Goal: Use online tool/utility

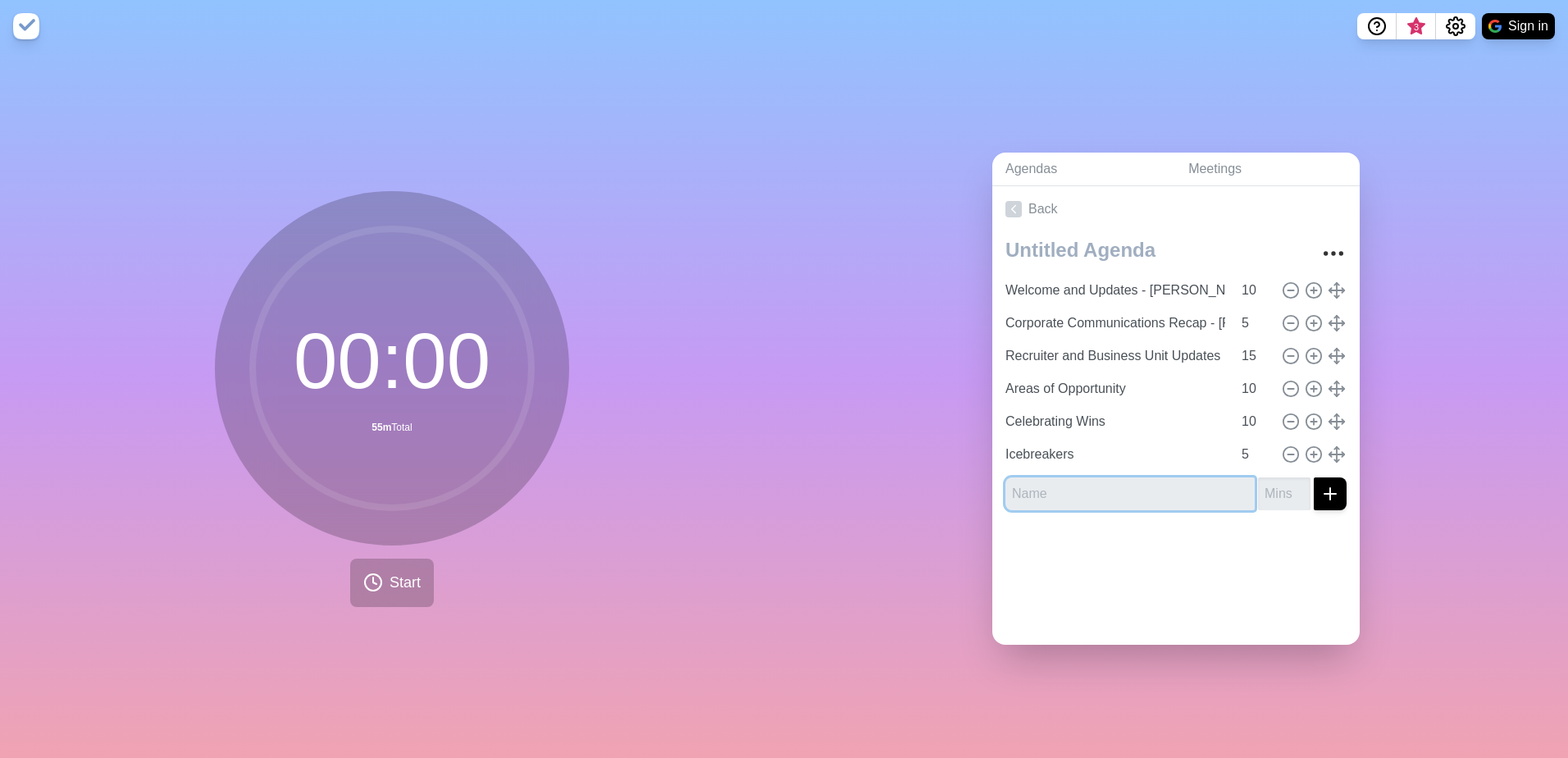
click at [1132, 489] on input "text" at bounding box center [1131, 493] width 249 height 32
type input "[PERSON_NAME] Time Slot"
click at [1280, 484] on input "1" at bounding box center [1285, 493] width 53 height 32
click at [1280, 484] on input "2" at bounding box center [1285, 493] width 53 height 32
type input "3"
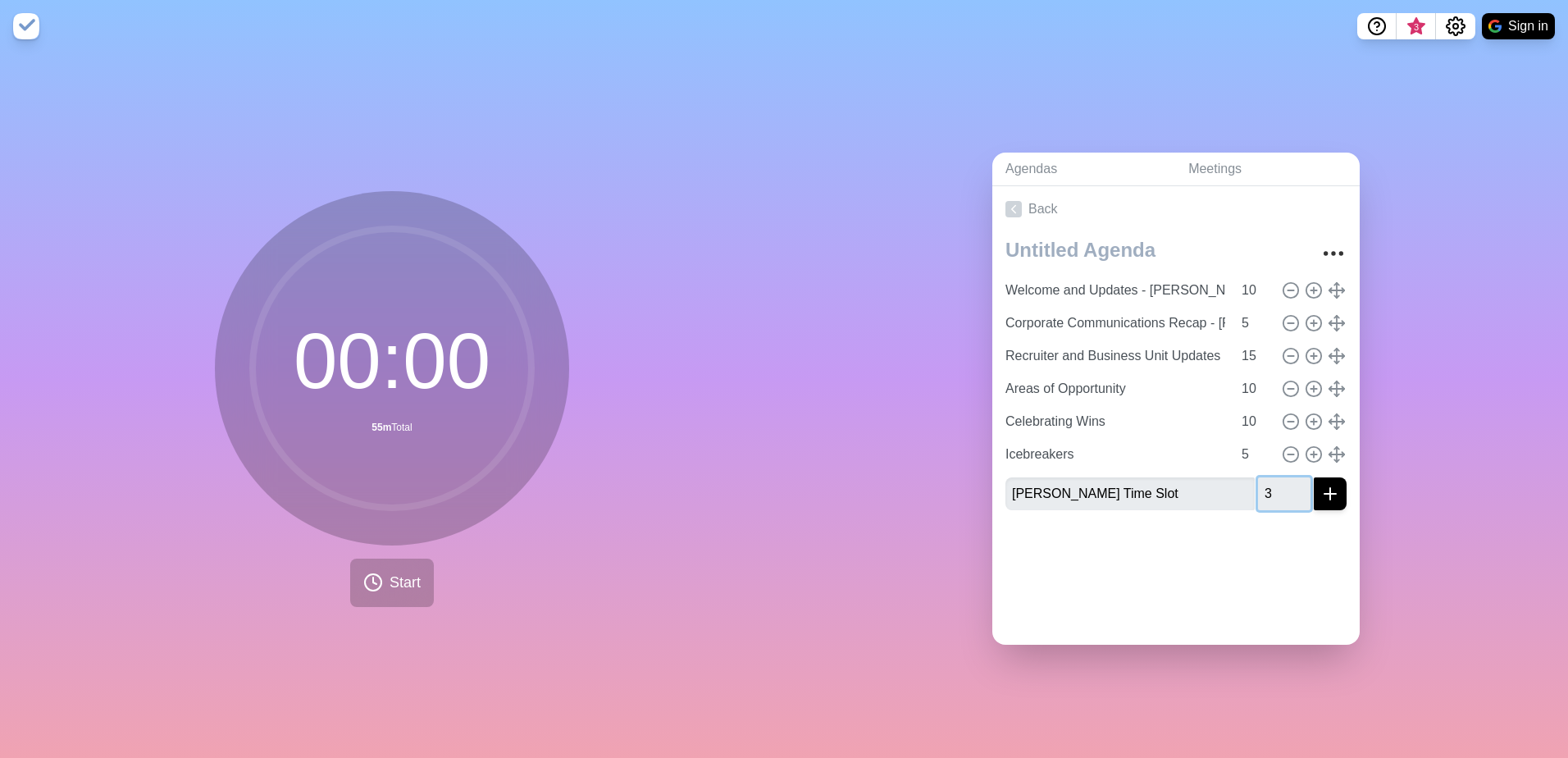
click at [1280, 484] on input "3" at bounding box center [1285, 493] width 53 height 32
click at [1321, 491] on icon "submit" at bounding box center [1331, 494] width 20 height 20
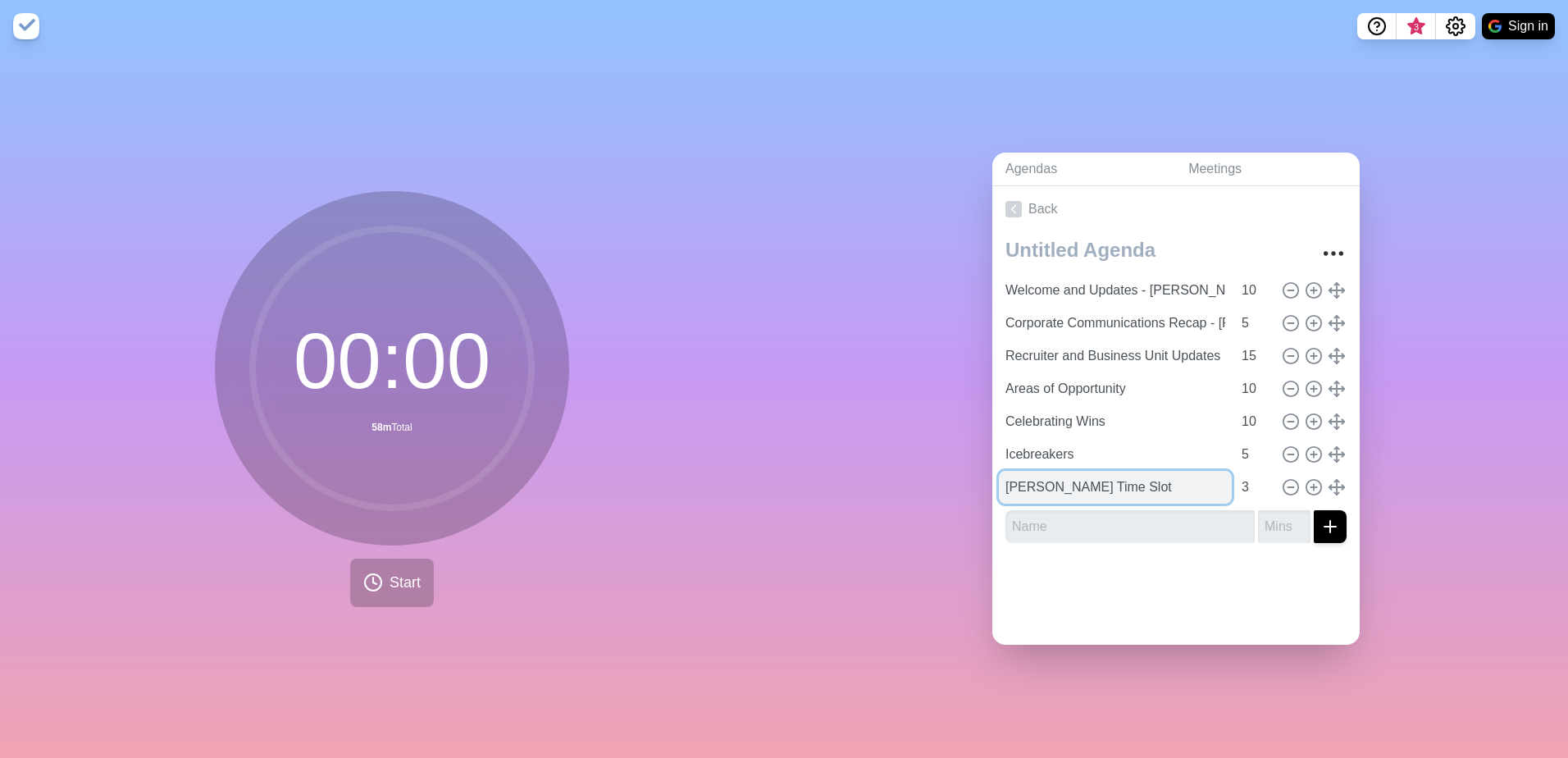
click at [1162, 482] on input "[PERSON_NAME] Time Slot" at bounding box center [1116, 486] width 233 height 32
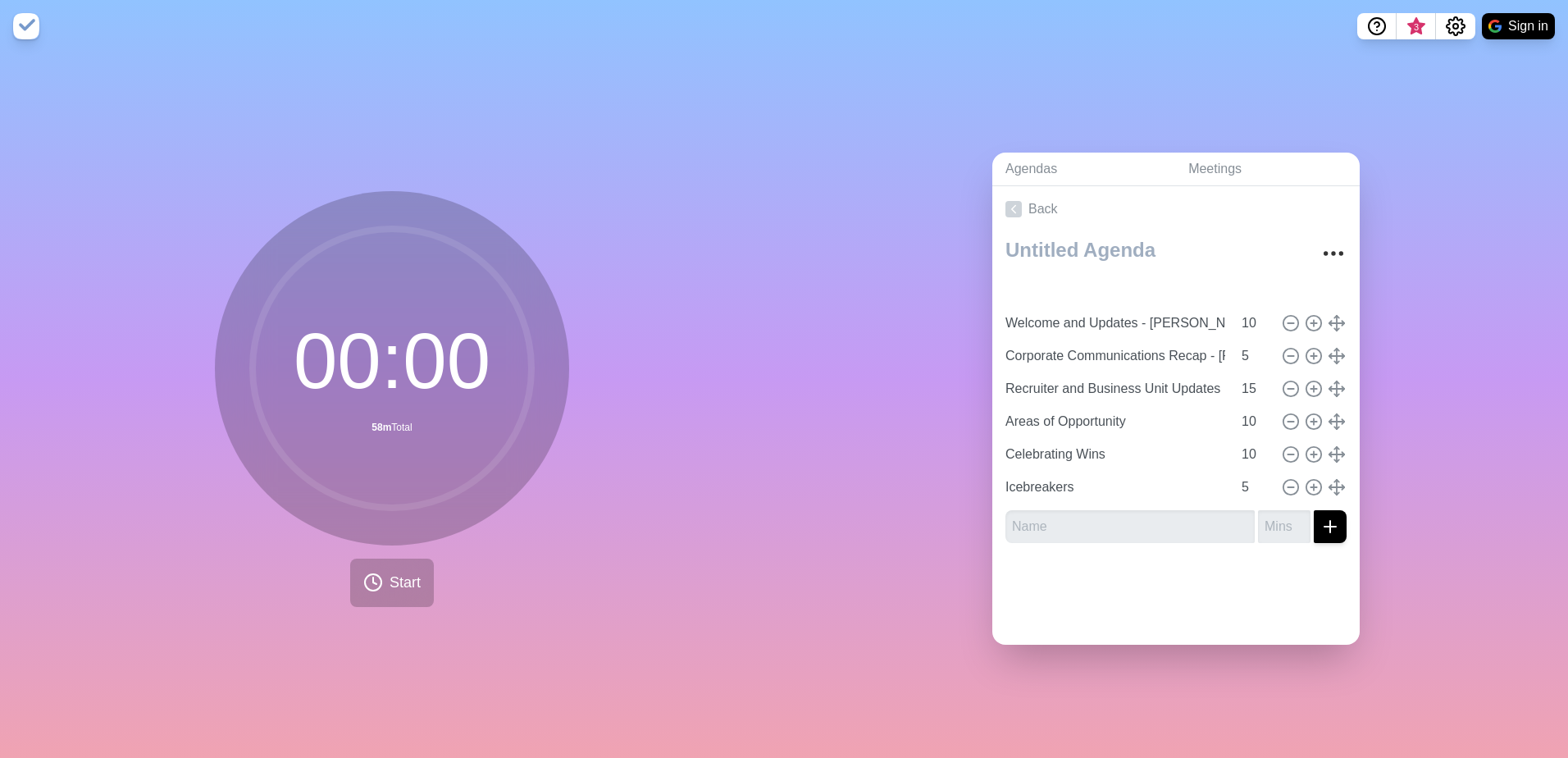
type input "[PERSON_NAME] Time Slot"
type input "3"
type input "Welcome and Updates - [PERSON_NAME]"
type input "10"
type input "Corporate Communications Recap - [PERSON_NAME]"
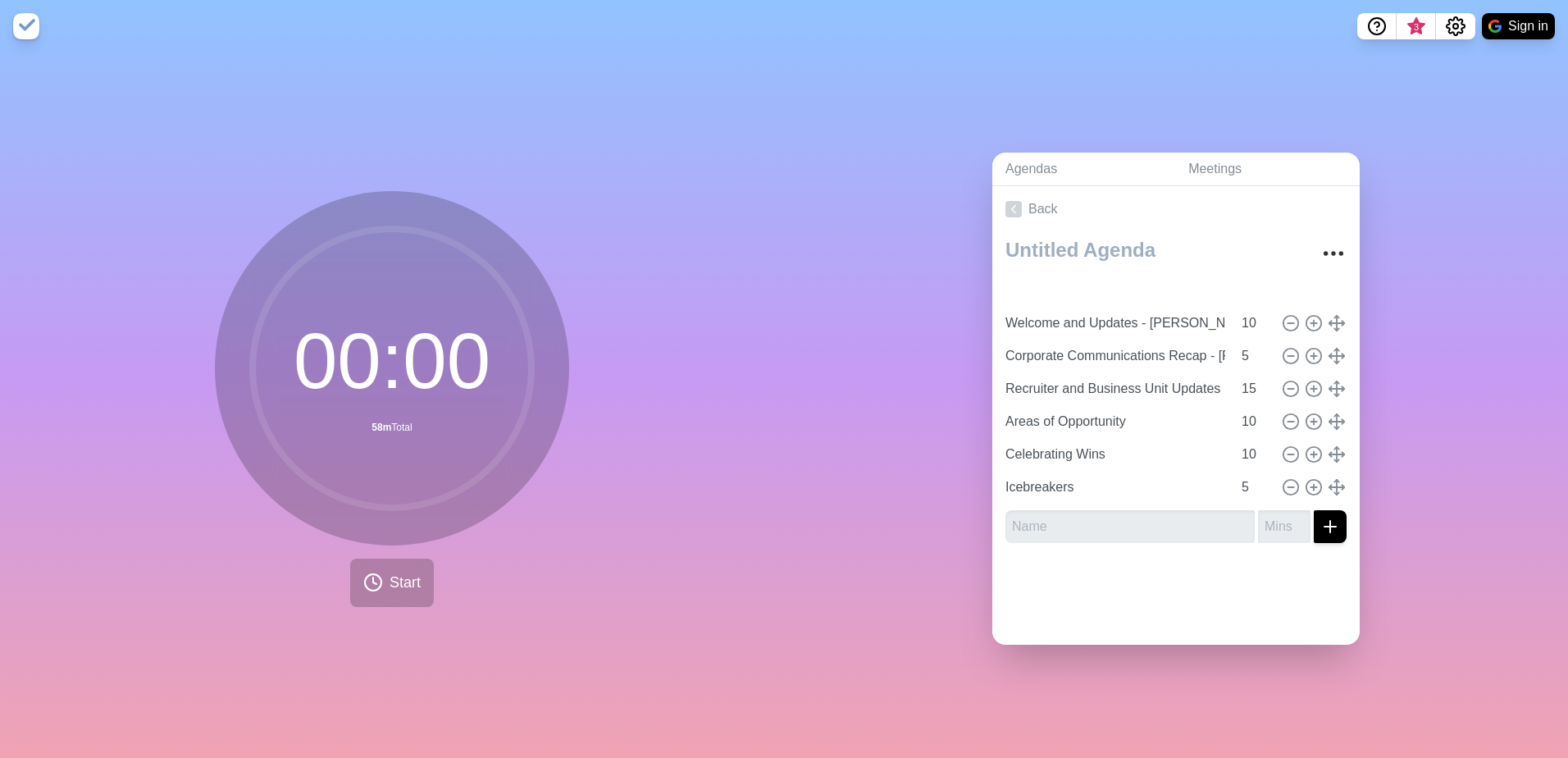
type input "5"
type input "Recruiter and Business Unit Updates"
type input "15"
type input "Areas of Opportunity"
type input "Celebrating Wins"
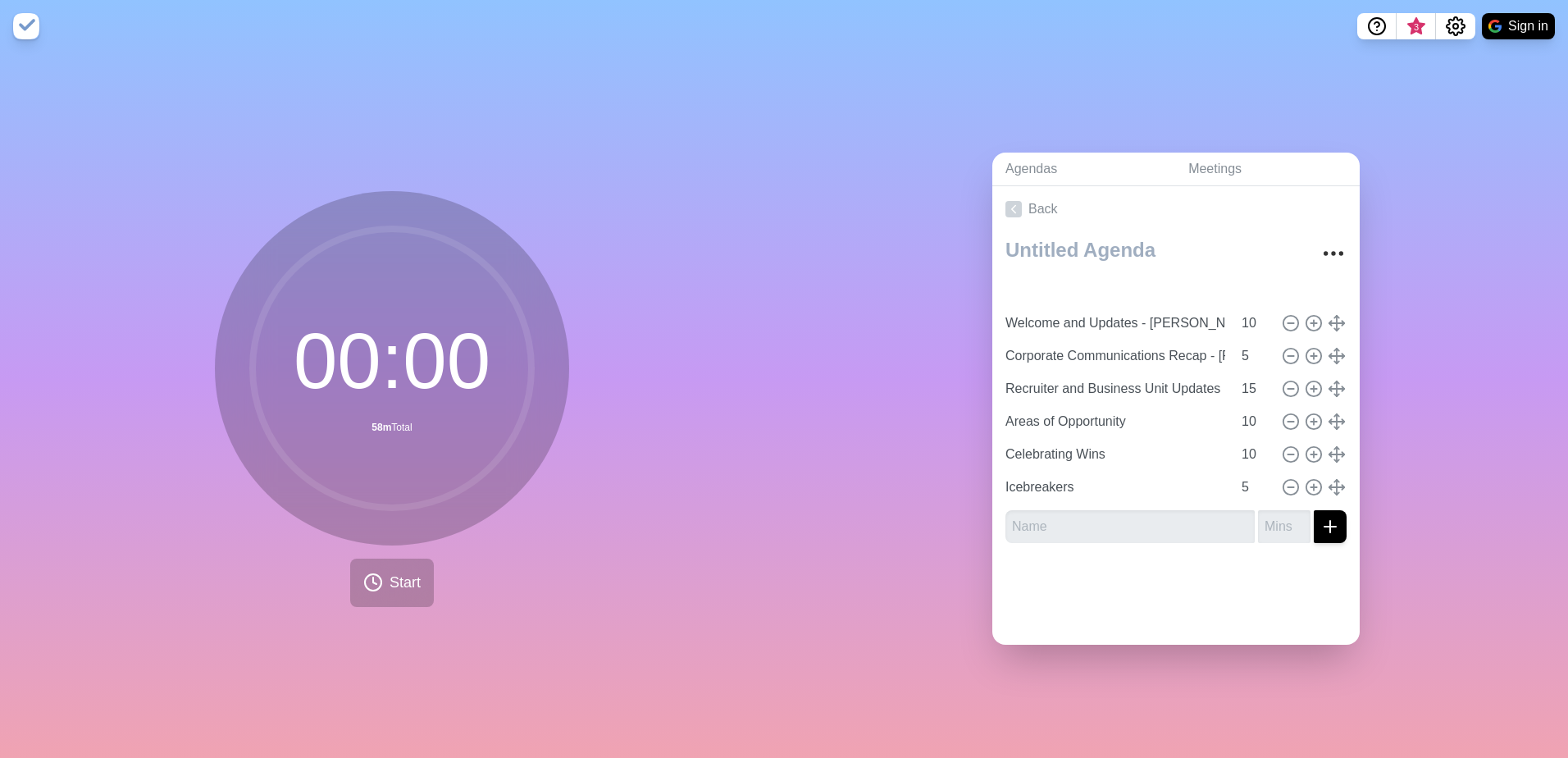
type input "10"
type input "Icebreakers"
type input "5"
click at [404, 563] on button "Start" at bounding box center [391, 582] width 83 height 48
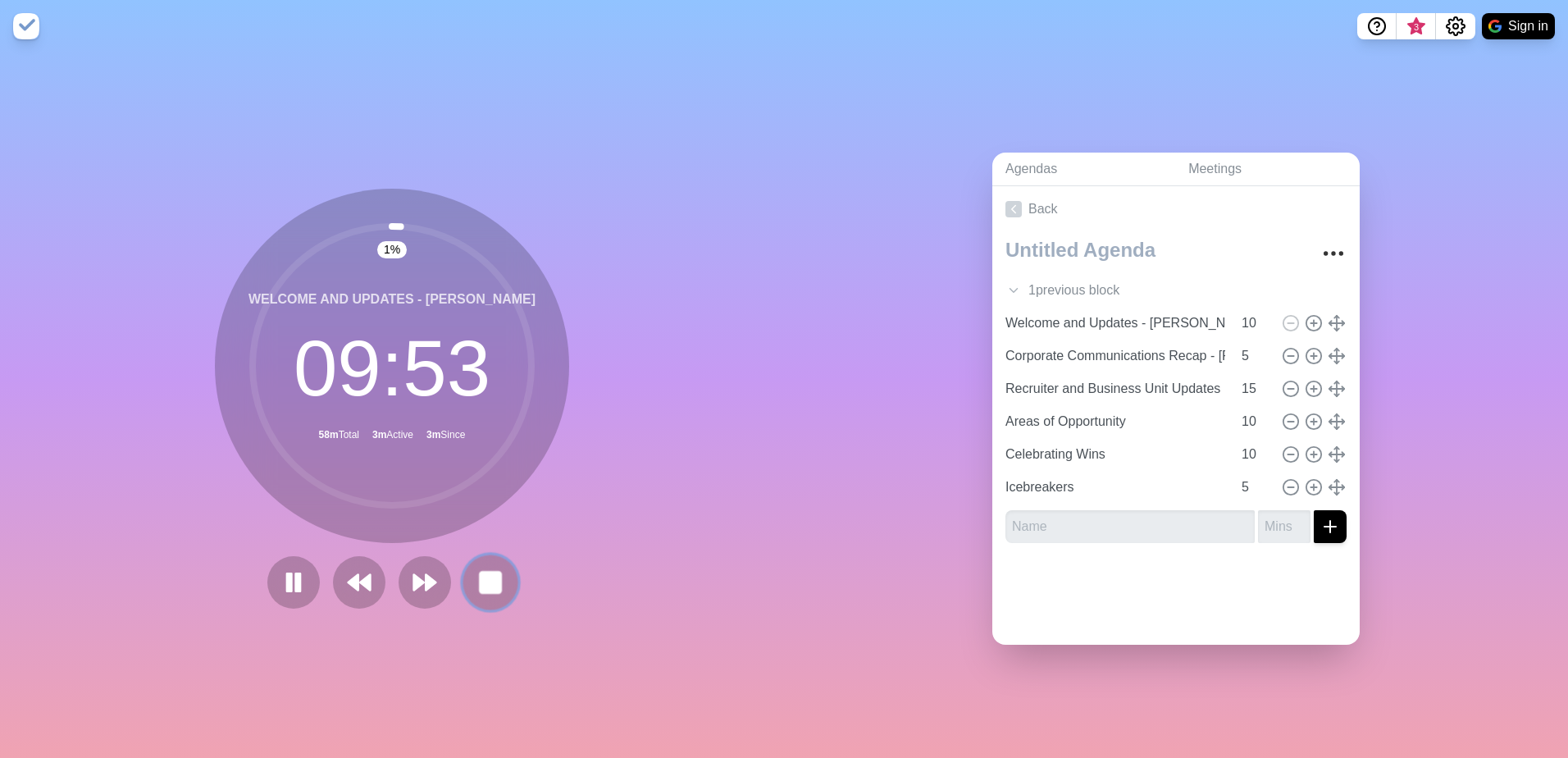
click at [481, 586] on rect at bounding box center [489, 581] width 21 height 21
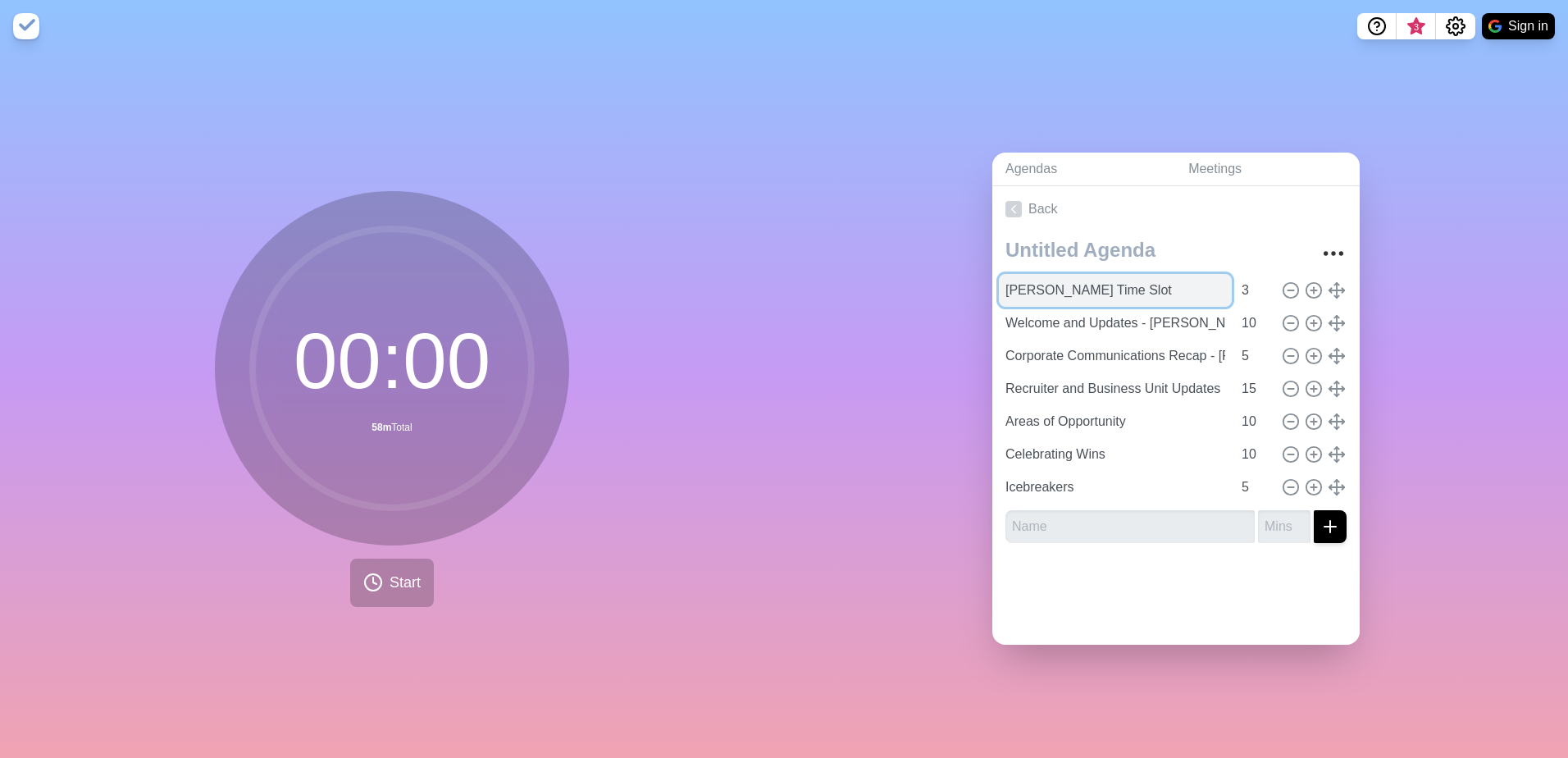
click at [1095, 288] on input "[PERSON_NAME] Time Slot" at bounding box center [1116, 289] width 233 height 32
